Goal: Transaction & Acquisition: Purchase product/service

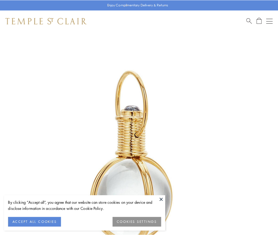
scroll to position [138, 0]
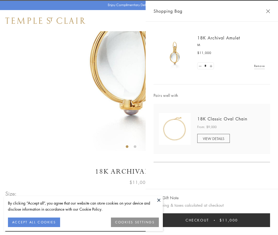
click at [212, 220] on button "Checkout $11,000" at bounding box center [211, 220] width 116 height 14
